Goal: Task Accomplishment & Management: Complete application form

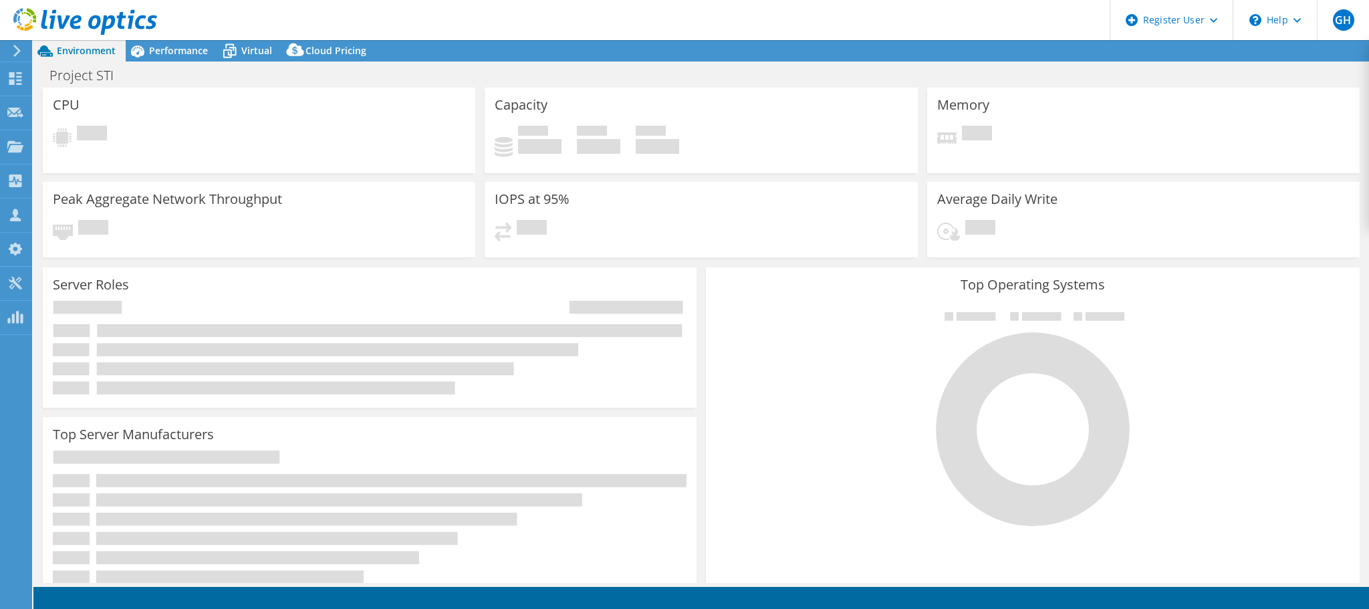
select select "USD"
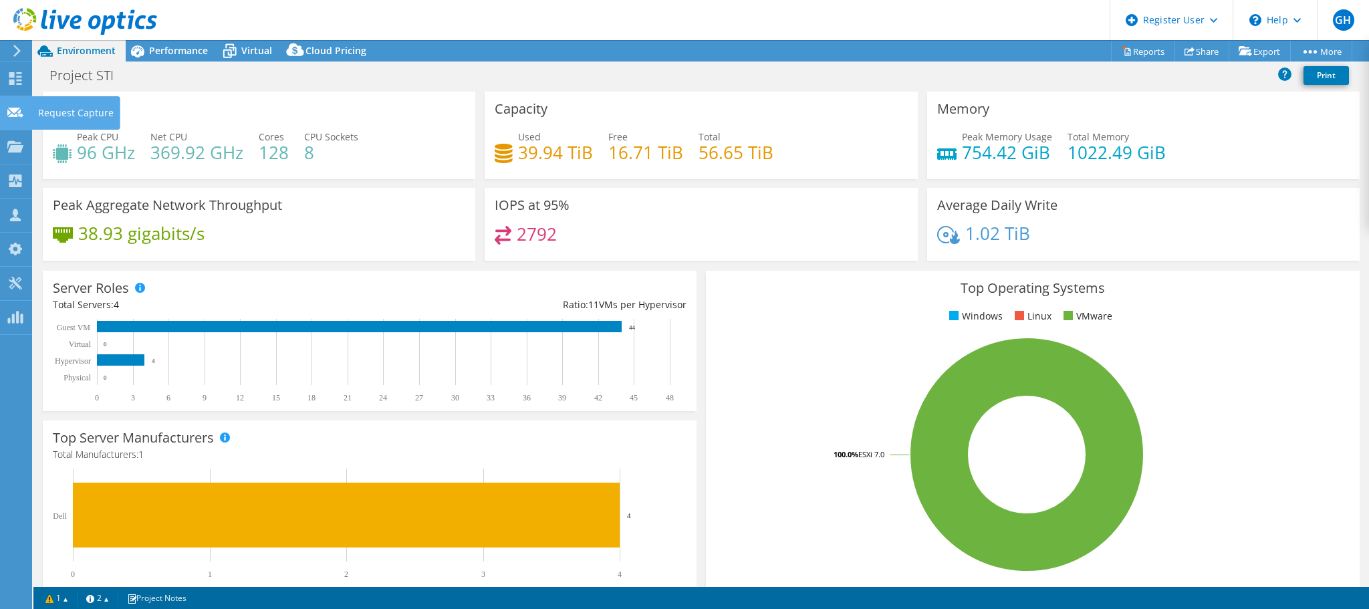
click at [70, 113] on div "Request Capture" at bounding box center [75, 112] width 89 height 33
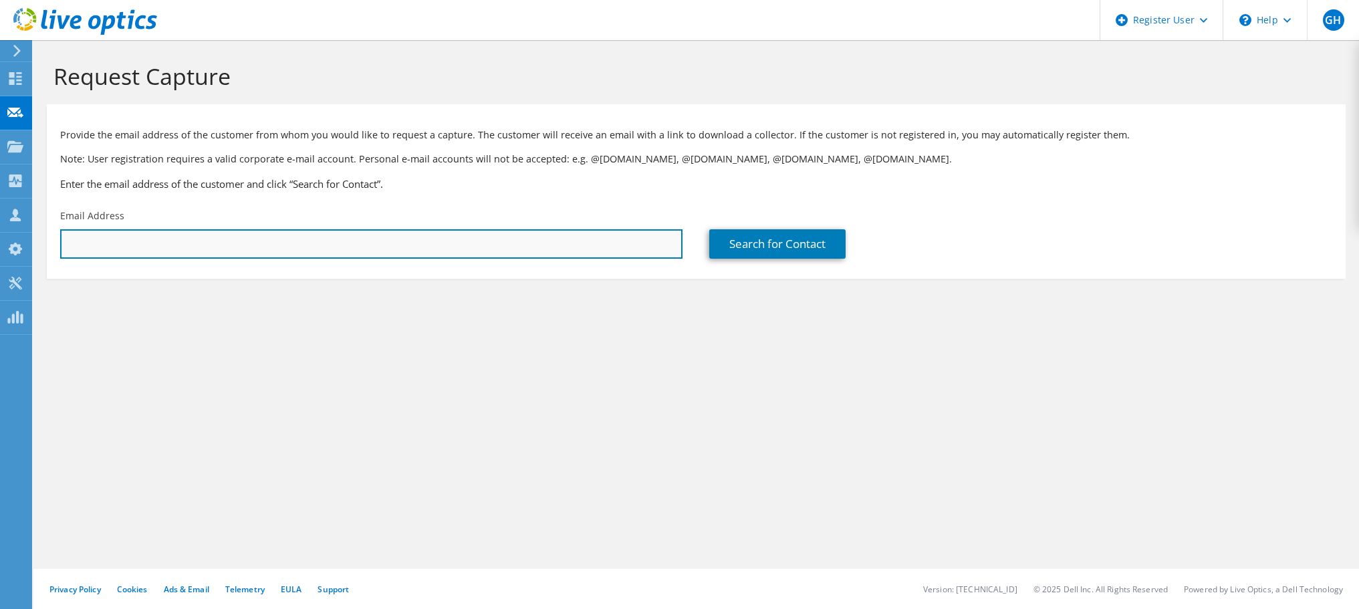
paste input "r.mcnicol@maritimetransport.com"
type input "r.mcnicol@maritimetransport.com"
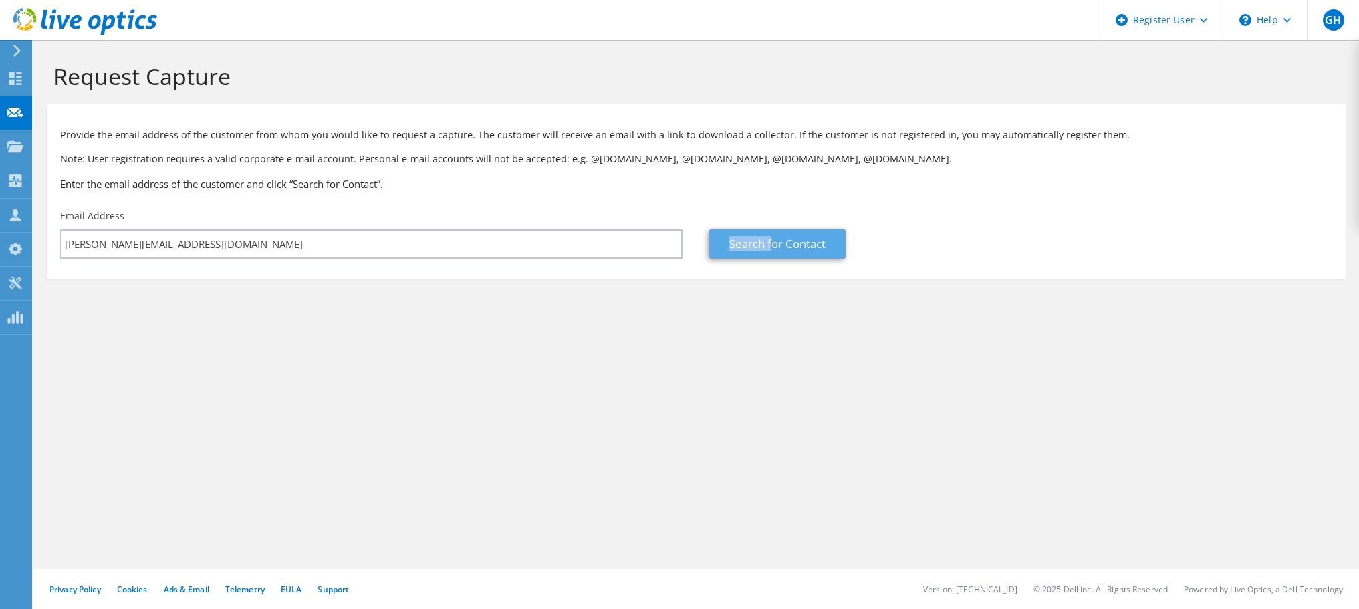
drag, startPoint x: 773, startPoint y: 229, endPoint x: 776, endPoint y: 246, distance: 17.6
click at [773, 230] on div "Search for Contact" at bounding box center [1020, 233] width 649 height 63
click at [775, 248] on link "Search for Contact" at bounding box center [777, 243] width 136 height 29
type input "Maritime Group Limited"
type input "Ross"
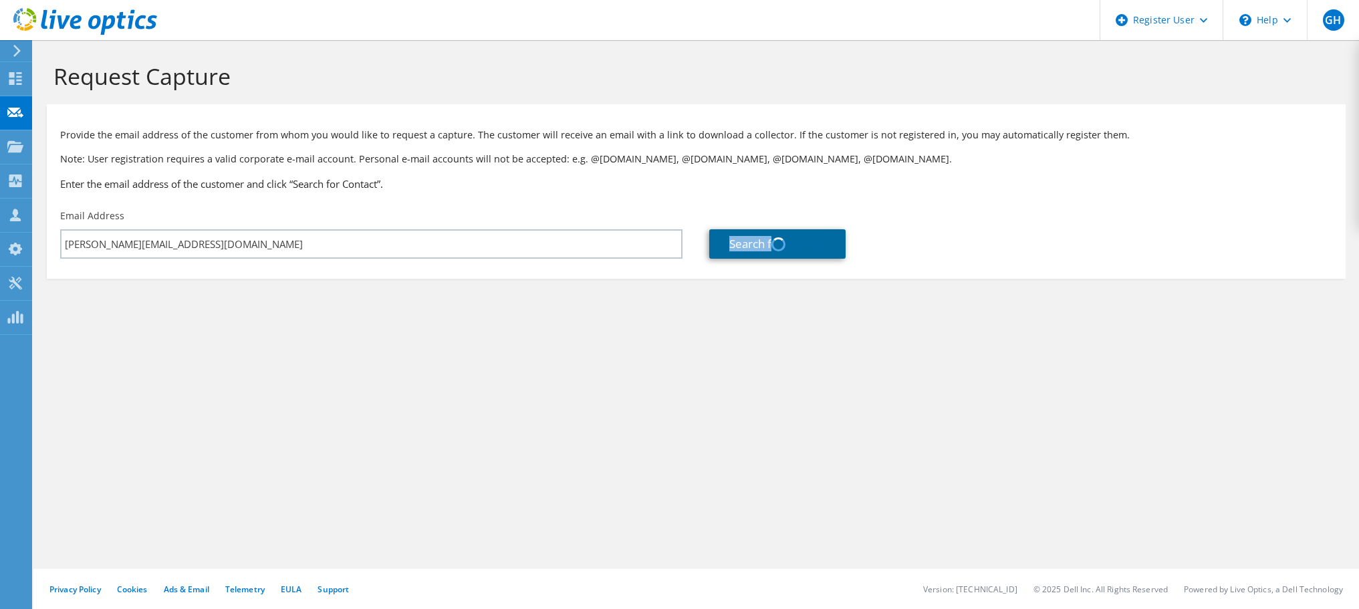
type input "Mcnicol"
type input "[GEOGRAPHIC_DATA]"
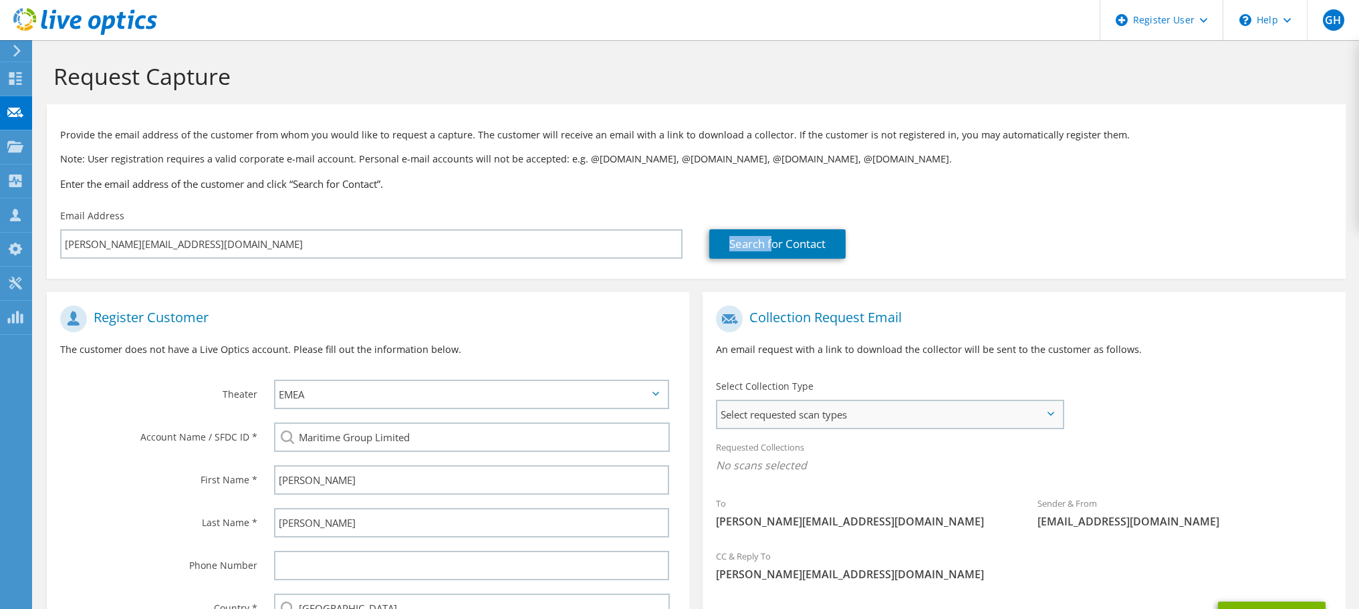
click at [837, 422] on span "Select requested scan types" at bounding box center [889, 414] width 345 height 27
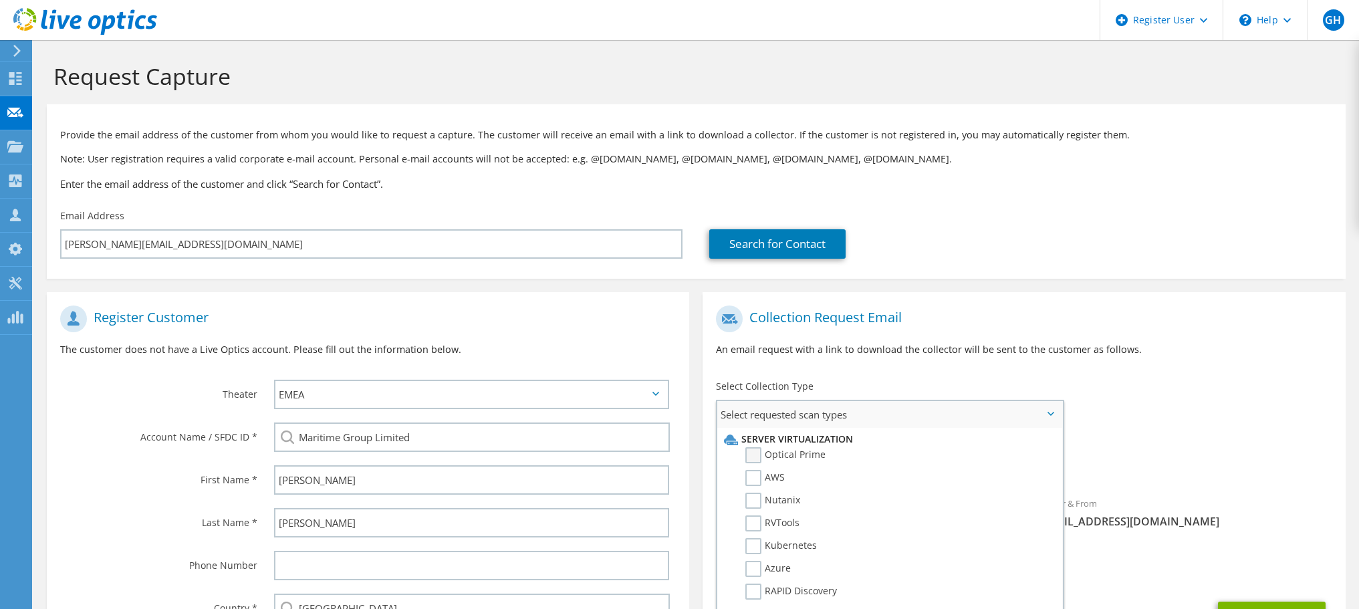
click at [797, 457] on label "Optical Prime" at bounding box center [785, 455] width 80 height 16
click at [0, 0] on input "Optical Prime" at bounding box center [0, 0] width 0 height 0
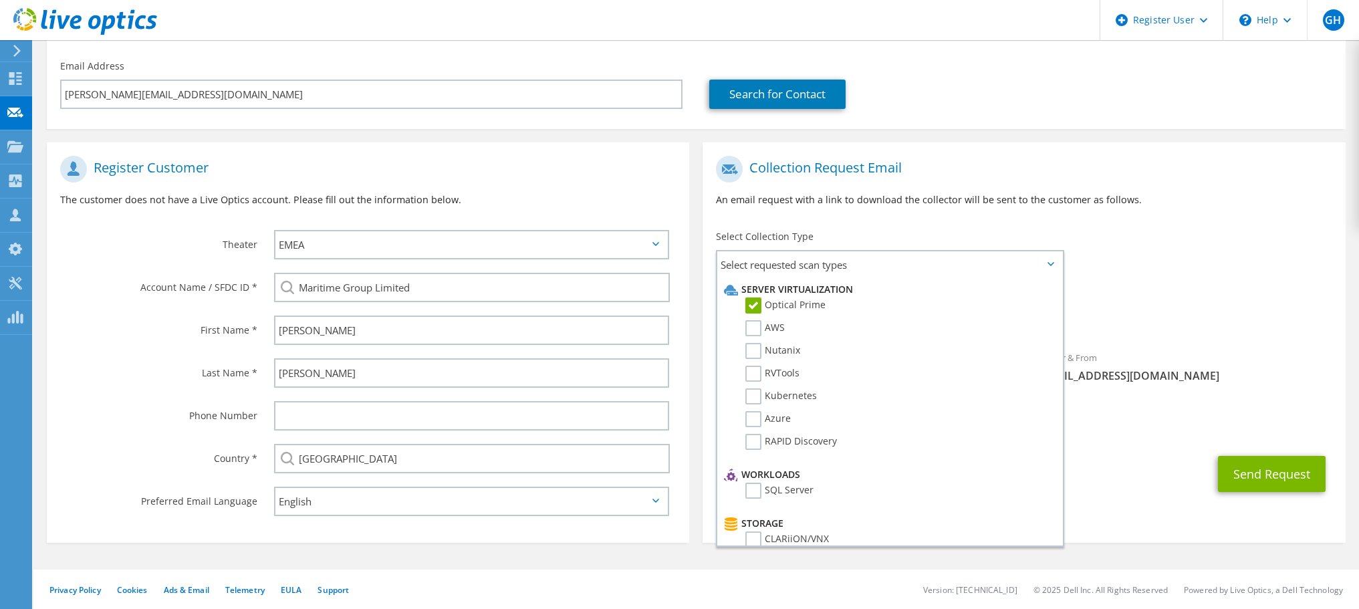
scroll to position [150, 0]
click at [1141, 259] on div "To r.mcnicol@maritimetransport.com Sender & From liveoptics@liveoptics.com" at bounding box center [1023, 271] width 642 height 247
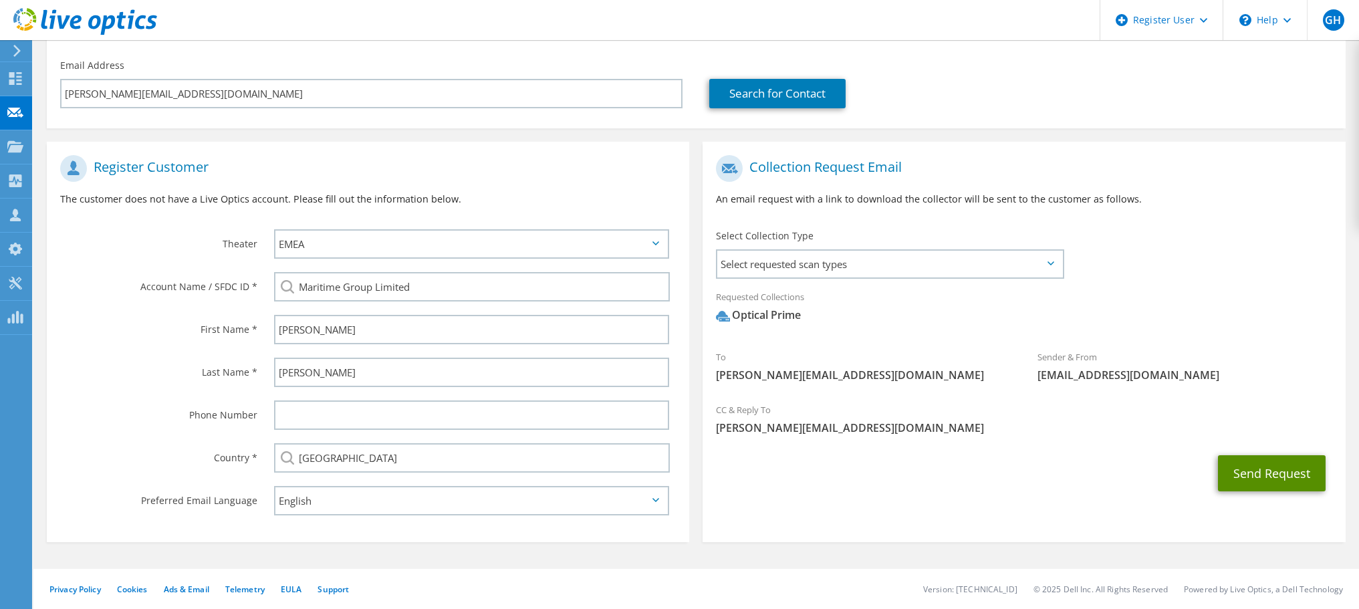
click at [1266, 473] on button "Send Request" at bounding box center [1272, 473] width 108 height 36
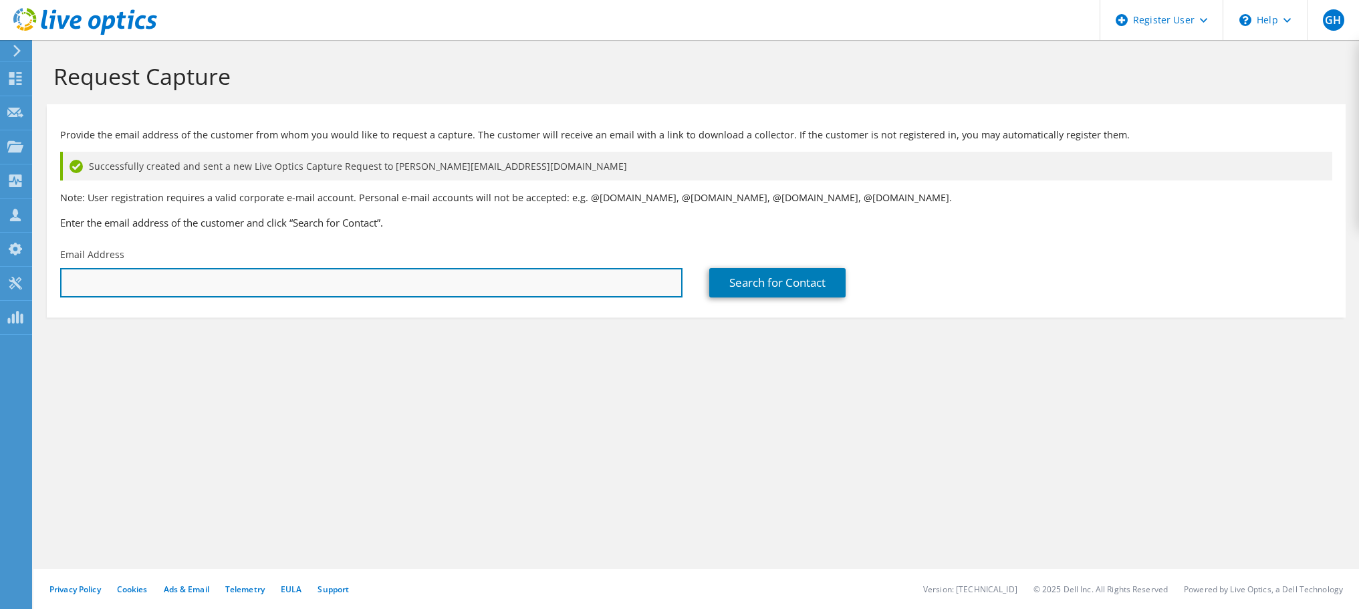
paste input "r.mcnicol@maritimetransport.com"
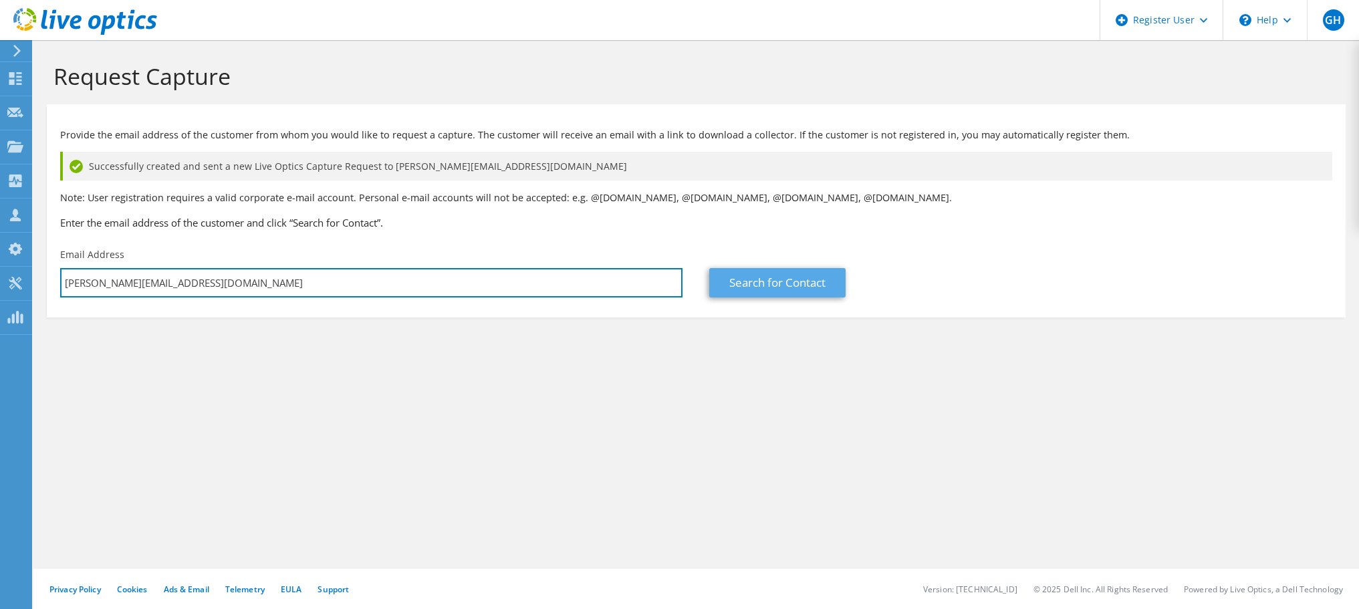
type input "r.mcnicol@maritimetransport.com"
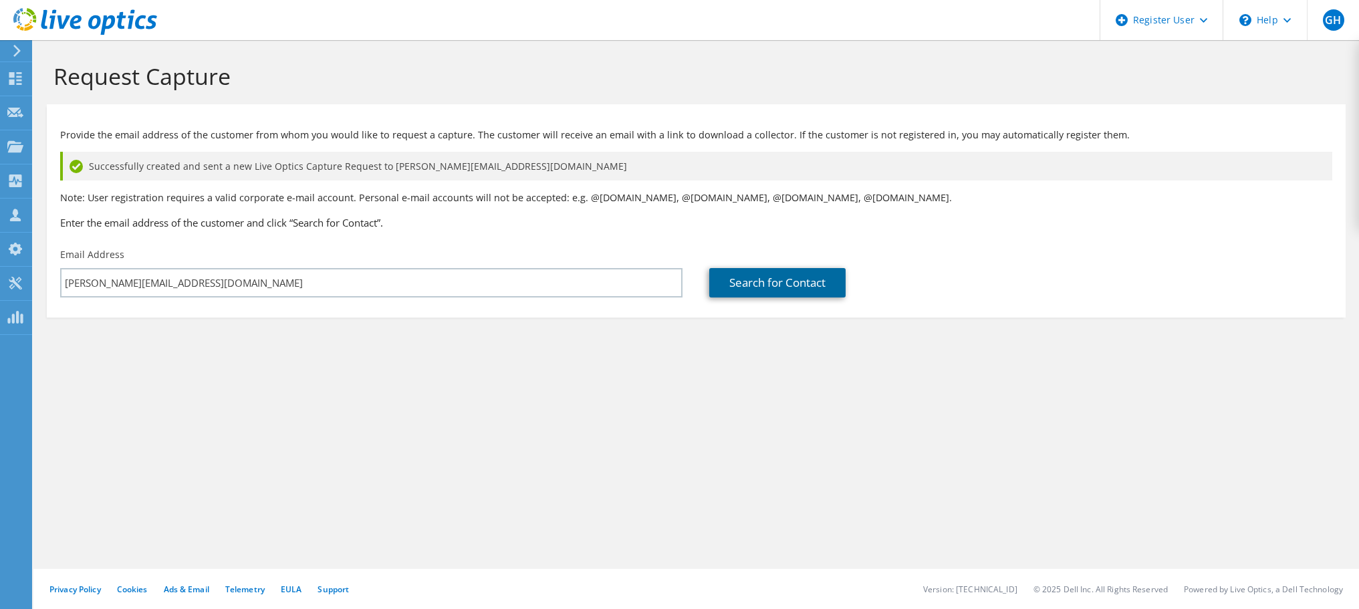
click at [764, 282] on link "Search for Contact" at bounding box center [777, 282] width 136 height 29
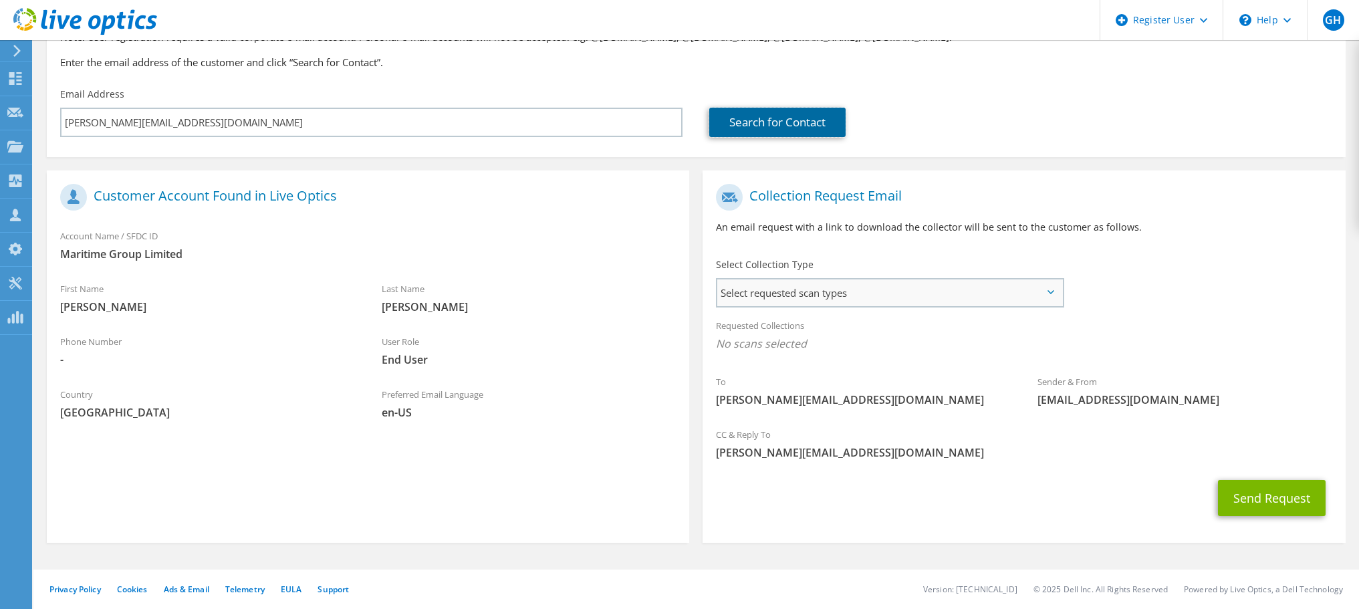
scroll to position [161, 0]
click at [823, 286] on span "Select requested scan types" at bounding box center [889, 292] width 345 height 27
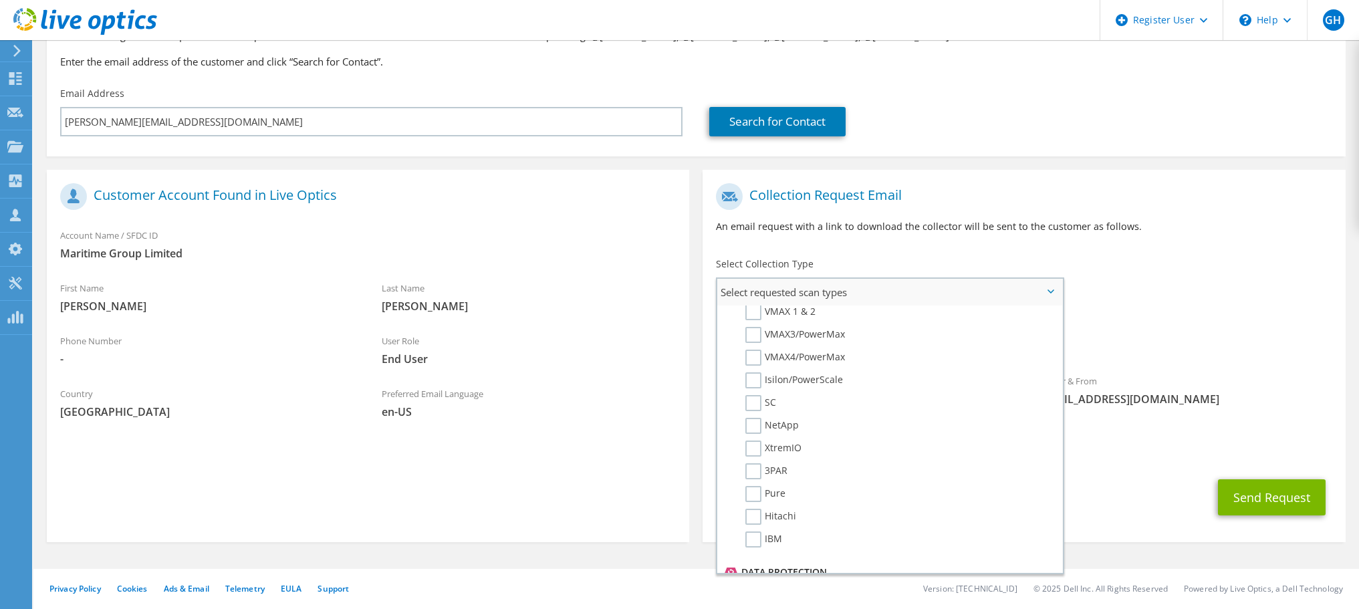
scroll to position [256, 0]
click at [759, 337] on label "Unity" at bounding box center [766, 333] width 43 height 16
click at [0, 0] on input "Unity" at bounding box center [0, 0] width 0 height 0
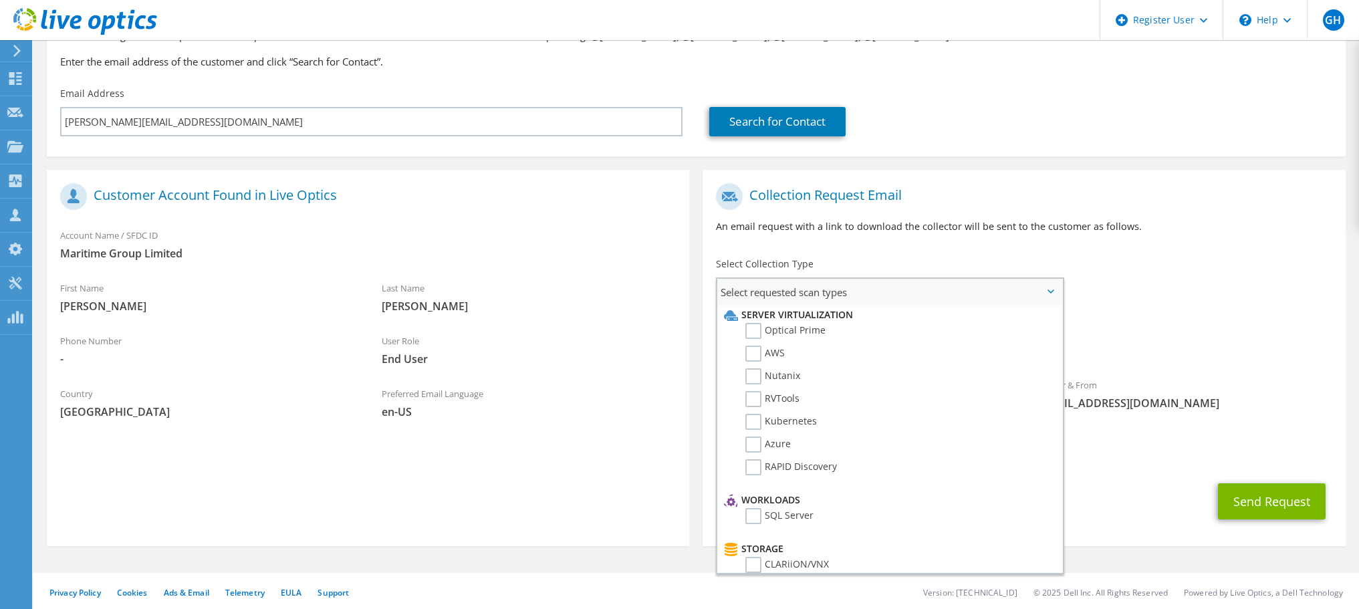
scroll to position [0, 0]
click at [1206, 282] on div "To r.mcnicol@maritimetransport.com Sender & From liveoptics@liveoptics.com" at bounding box center [1023, 299] width 642 height 247
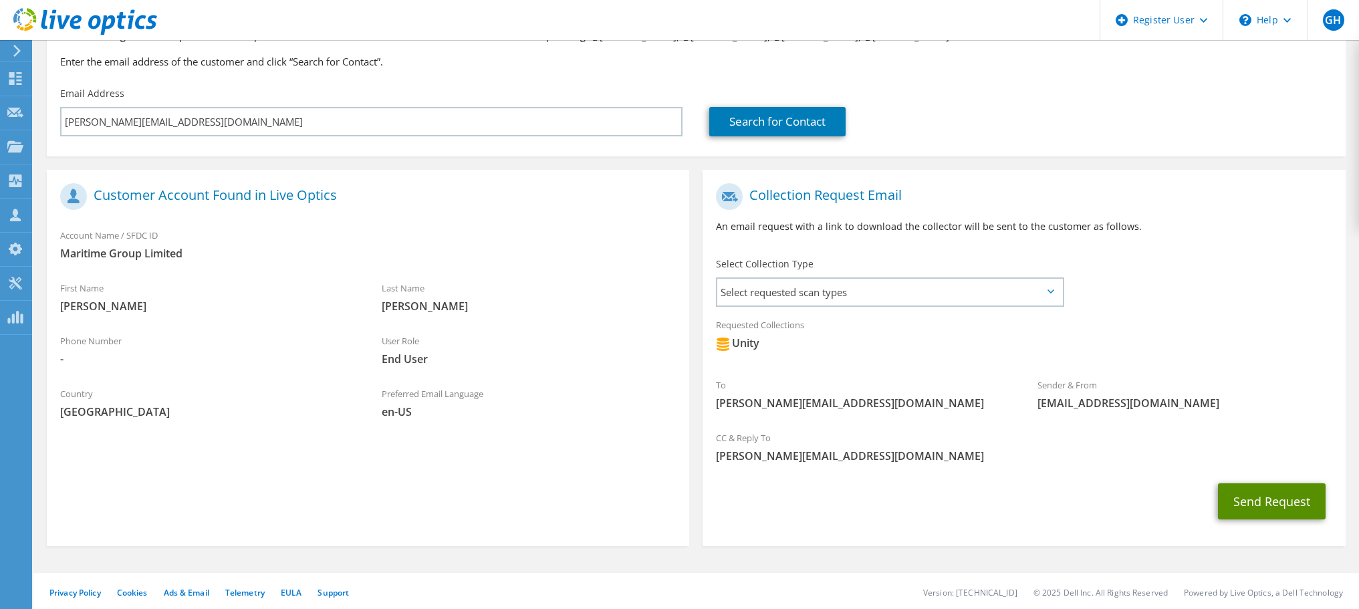
click at [1261, 499] on button "Send Request" at bounding box center [1272, 501] width 108 height 36
